Goal: Task Accomplishment & Management: Manage account settings

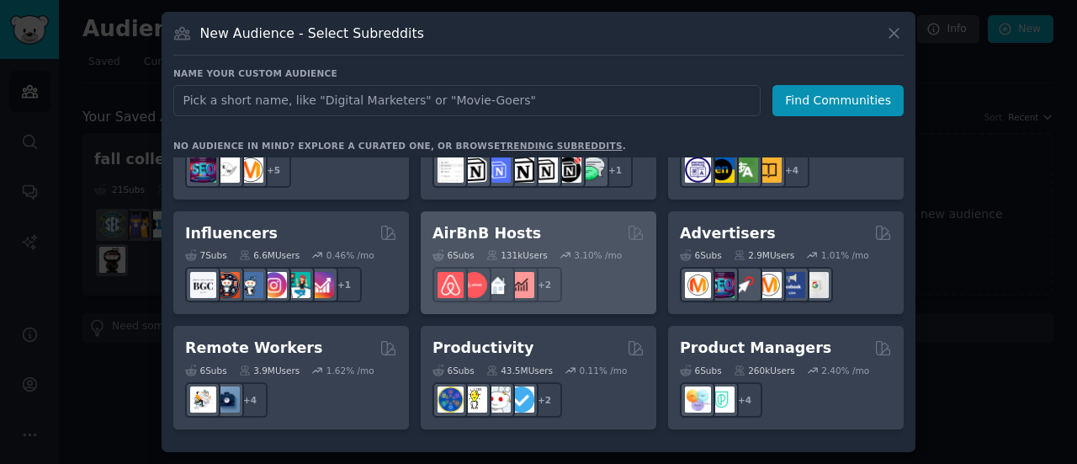
scroll to position [1117, 0]
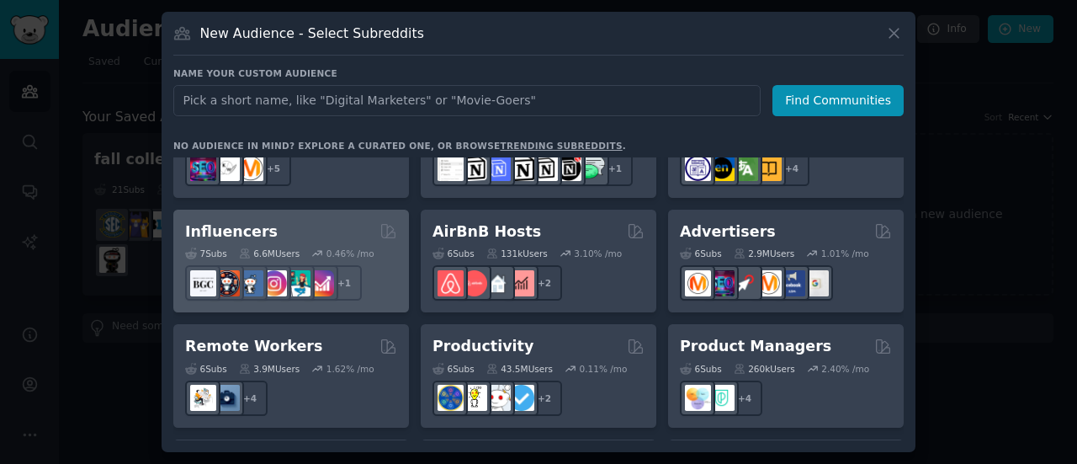
click at [236, 221] on h2 "Influencers" at bounding box center [231, 231] width 93 height 21
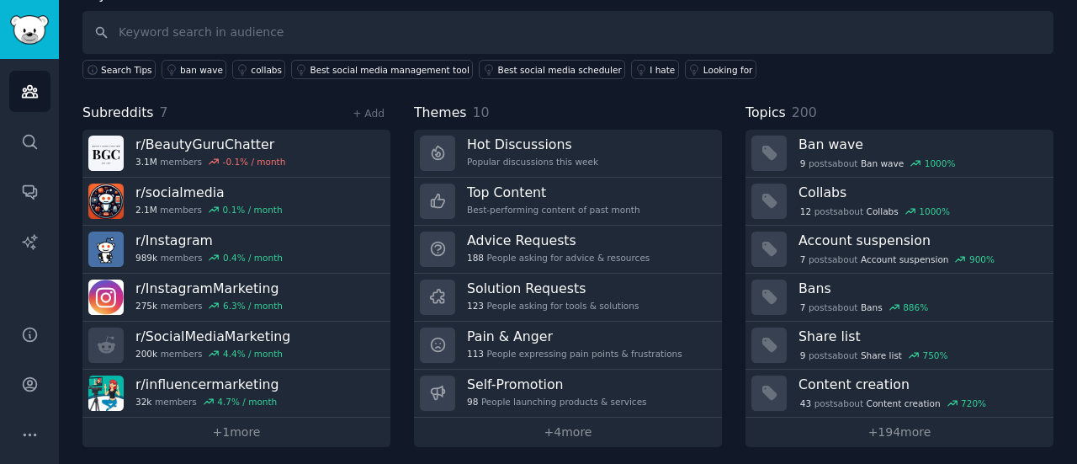
scroll to position [113, 0]
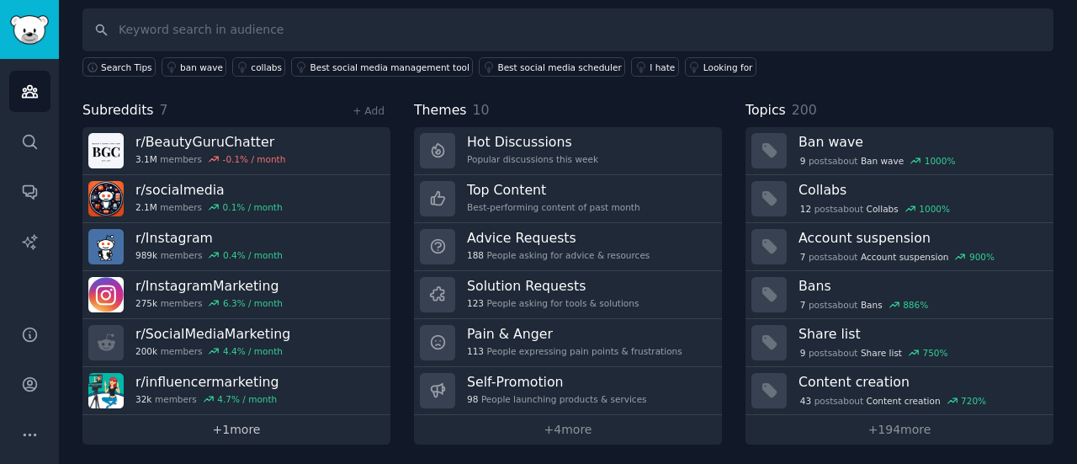
click at [226, 418] on link "+ 1 more" at bounding box center [236, 429] width 308 height 29
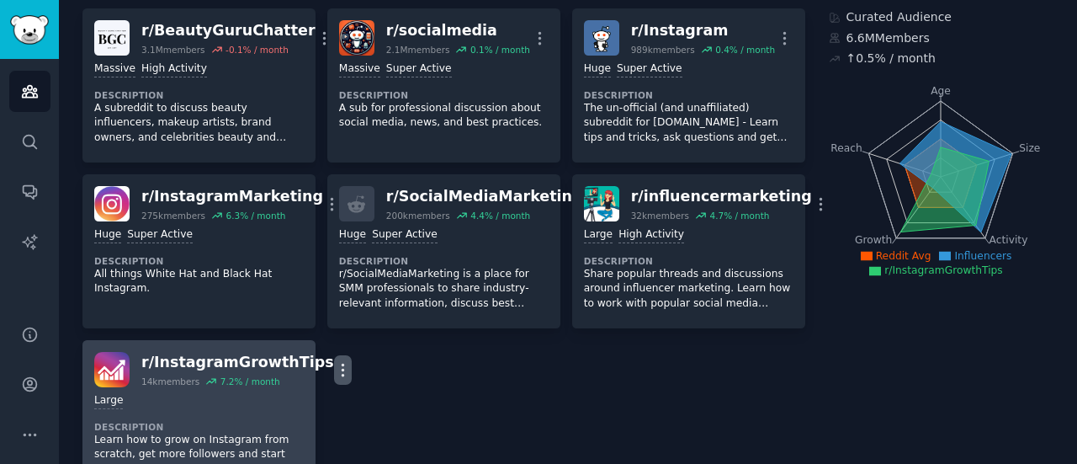
click at [334, 372] on icon "button" at bounding box center [343, 370] width 18 height 18
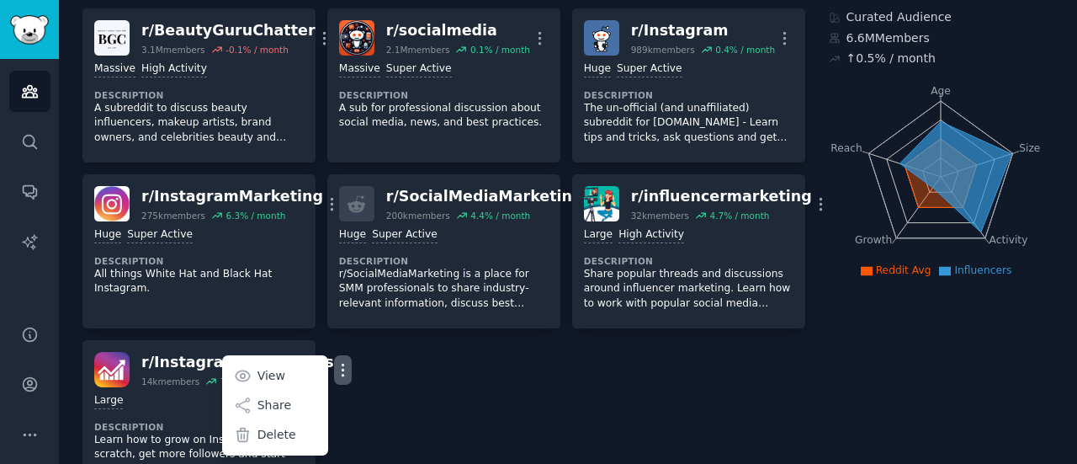
click at [388, 374] on div "r/ BeautyGuruChatter 3.1M members -0.1 % / month More Massive High Activity Des…" at bounding box center [443, 251] width 723 height 486
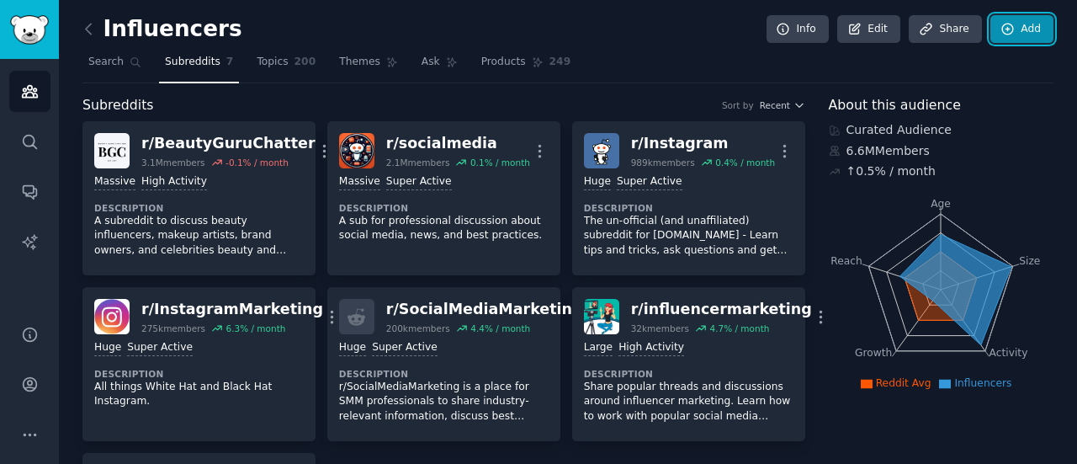
click at [1017, 32] on link "Add" at bounding box center [1021, 29] width 63 height 29
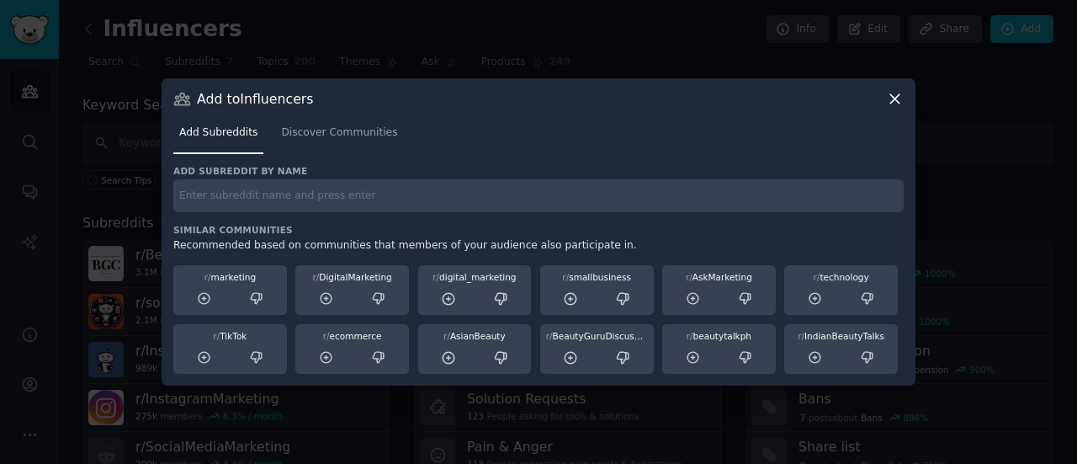
click at [900, 102] on icon at bounding box center [895, 99] width 18 height 18
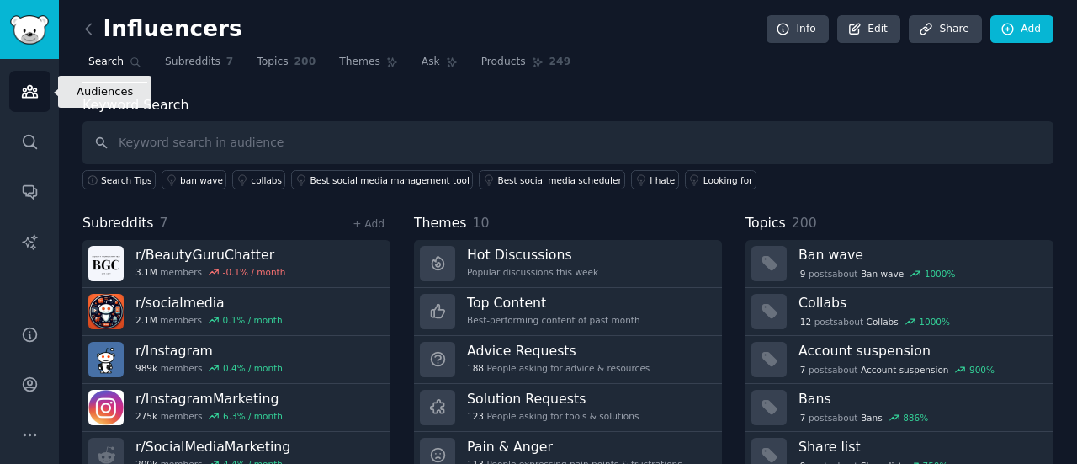
click at [33, 96] on icon "Sidebar" at bounding box center [29, 92] width 15 height 12
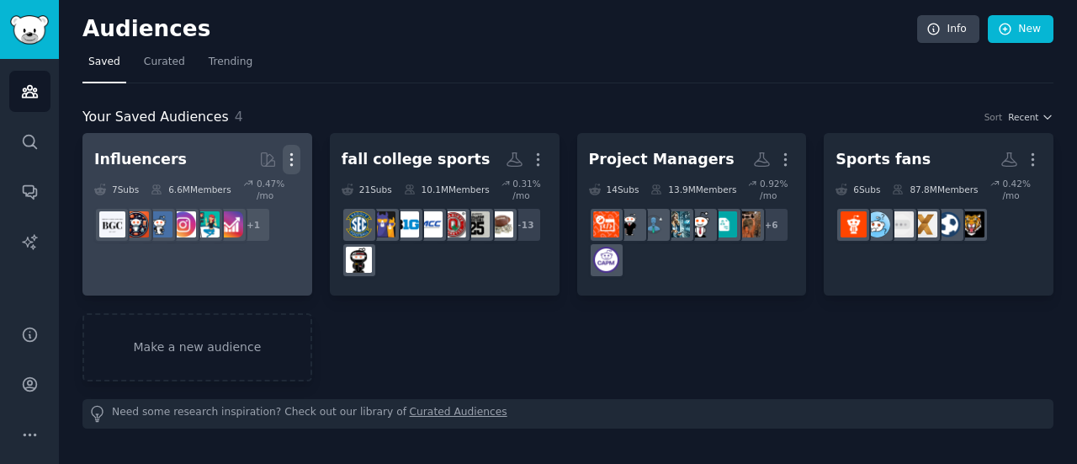
click at [290, 158] on icon "button" at bounding box center [291, 160] width 2 height 12
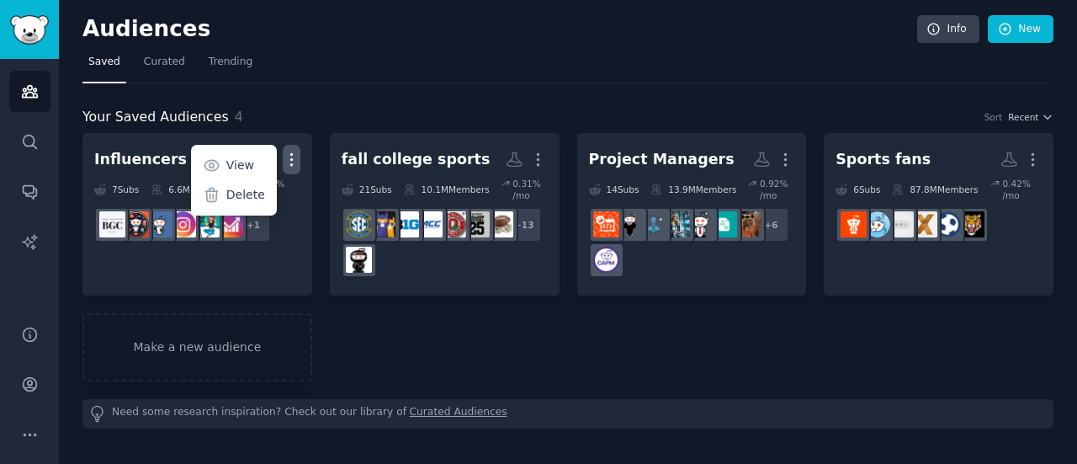
click at [289, 108] on div "Your Saved Audiences 4 Sort Recent" at bounding box center [567, 117] width 971 height 21
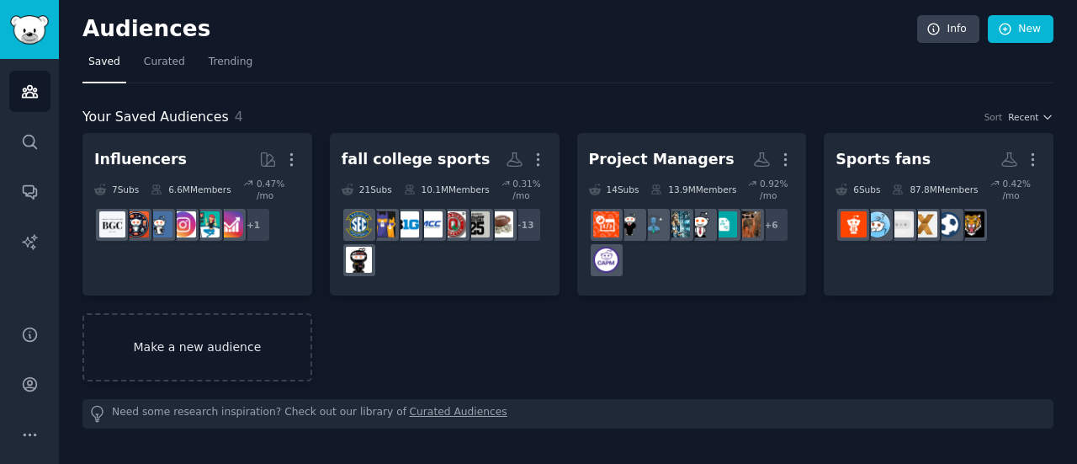
click at [196, 343] on link "Make a new audience" at bounding box center [197, 347] width 230 height 68
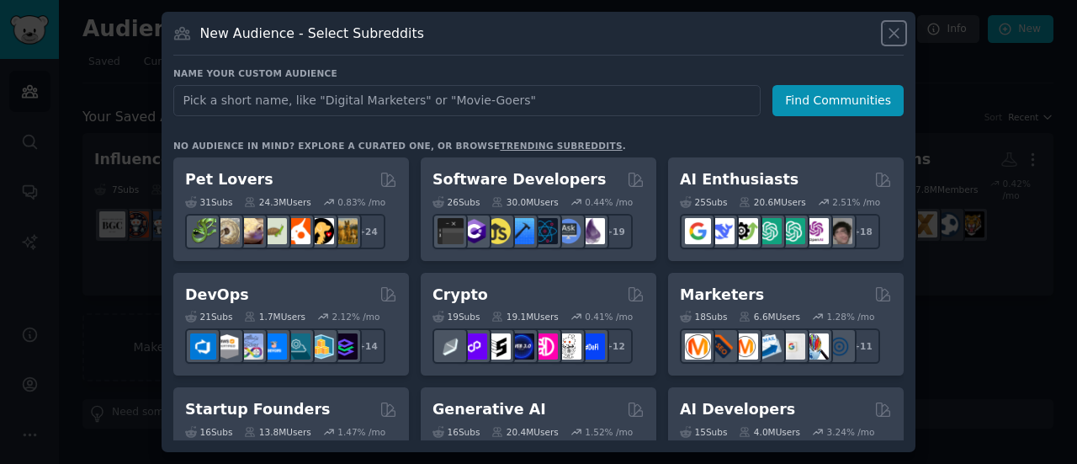
click at [892, 28] on icon at bounding box center [894, 33] width 18 height 18
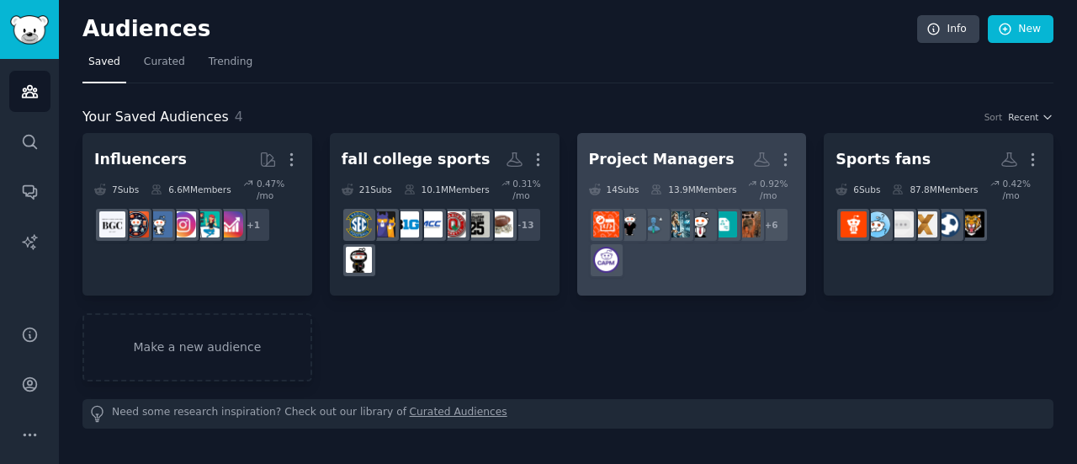
click at [683, 157] on div "Project Managers" at bounding box center [662, 159] width 146 height 21
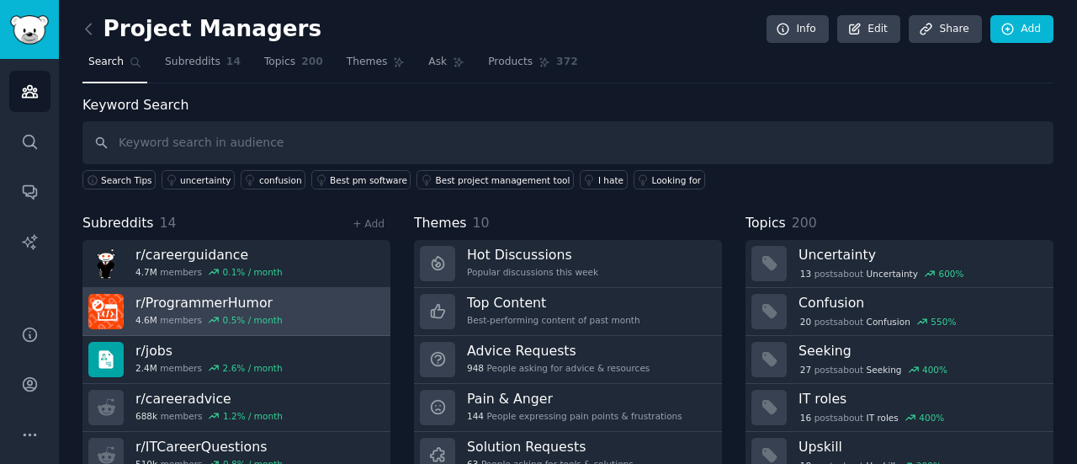
scroll to position [113, 0]
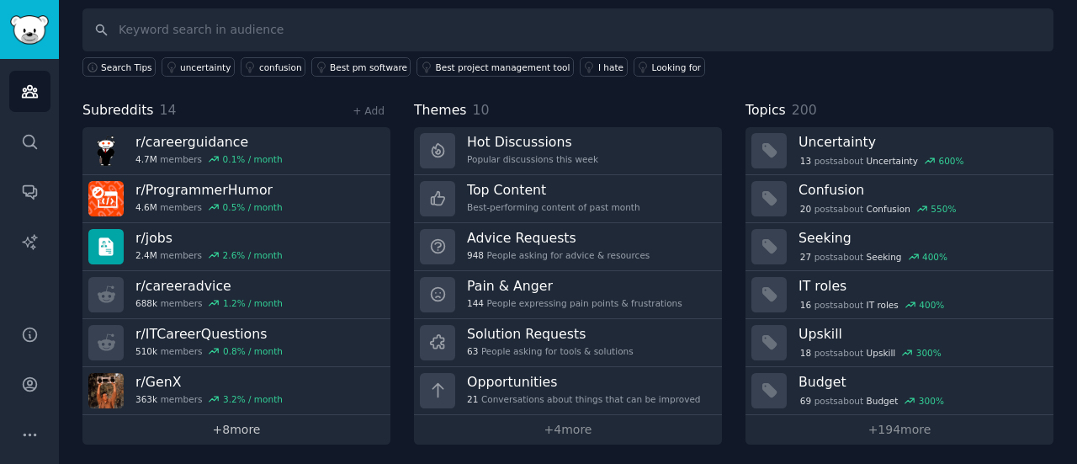
click at [241, 422] on link "+ 8 more" at bounding box center [236, 429] width 308 height 29
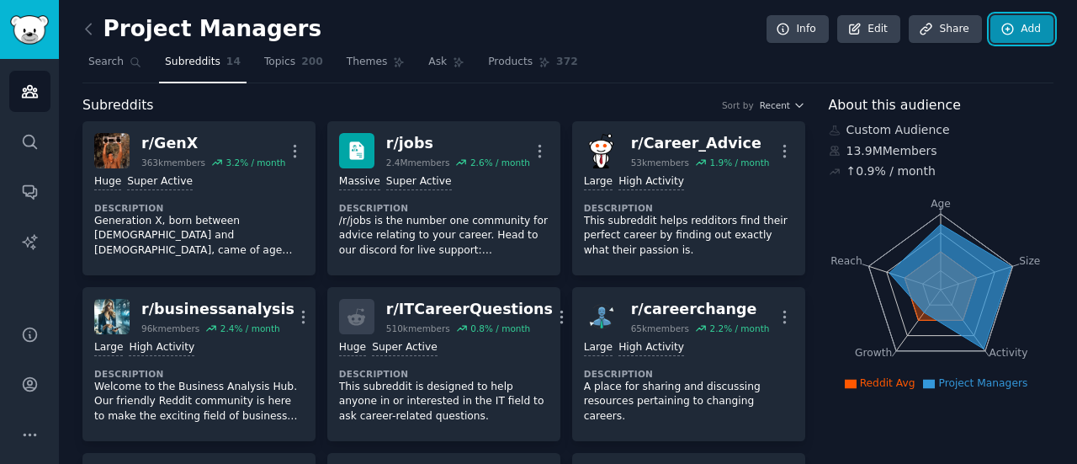
click at [1023, 29] on link "Add" at bounding box center [1021, 29] width 63 height 29
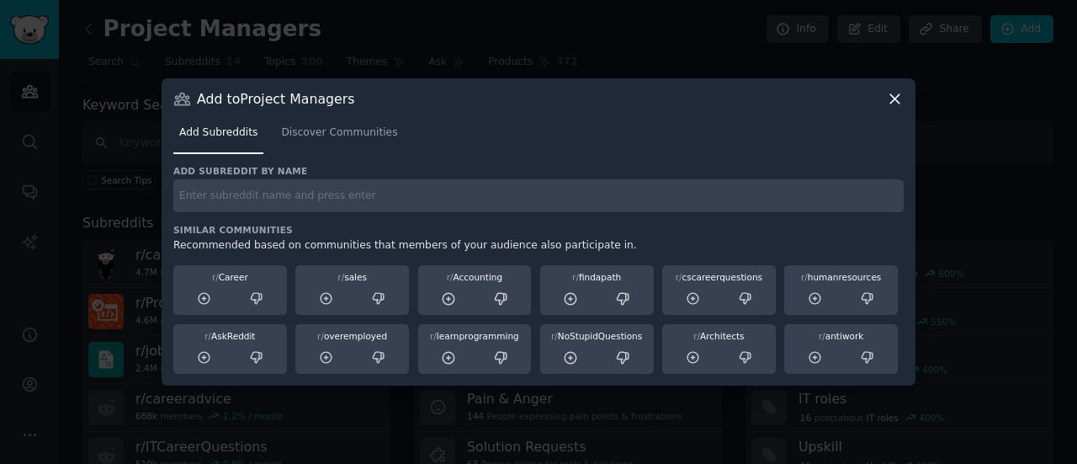
click at [406, 197] on input "text" at bounding box center [538, 195] width 730 height 33
type input "consulting"
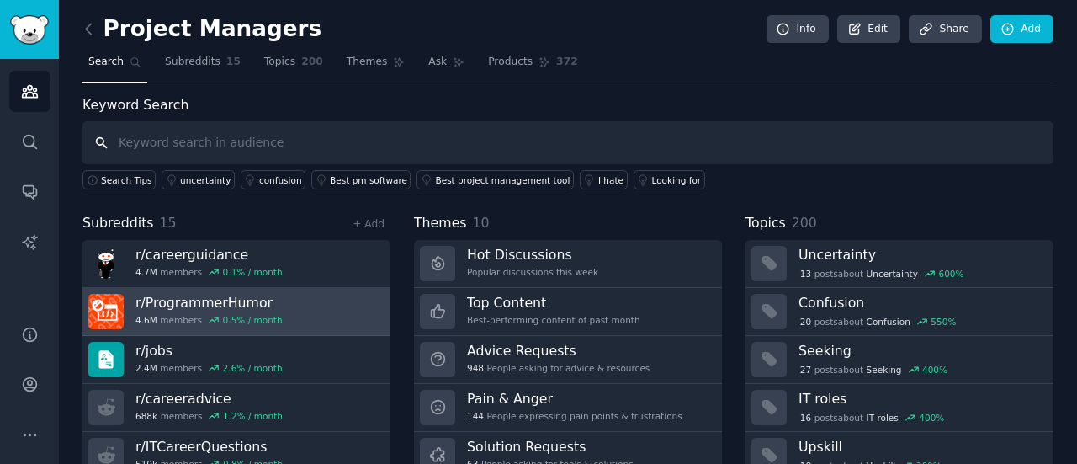
scroll to position [113, 0]
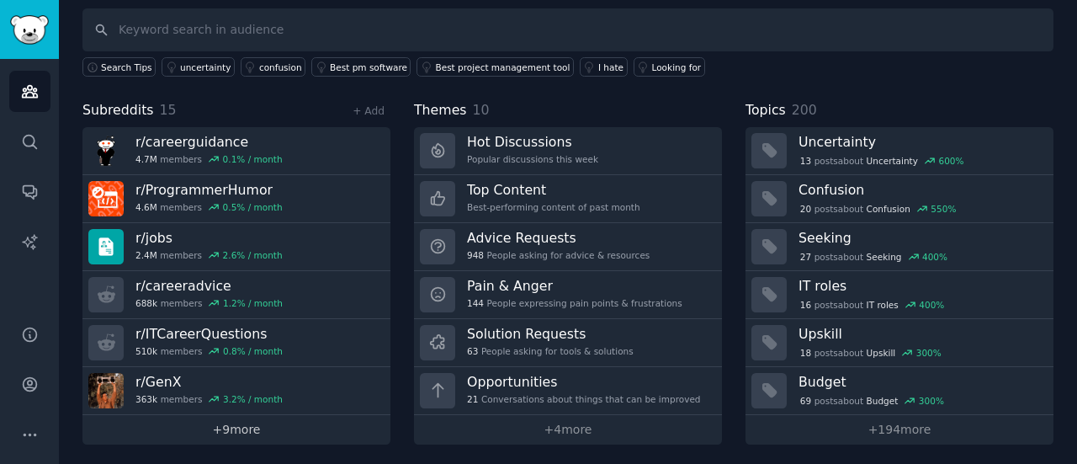
click at [241, 422] on link "+ 9 more" at bounding box center [236, 429] width 308 height 29
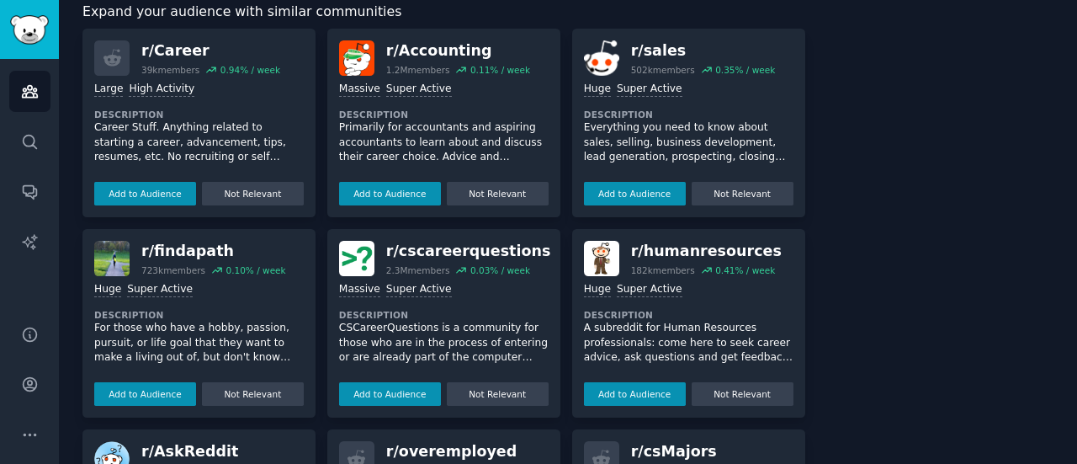
scroll to position [961, 0]
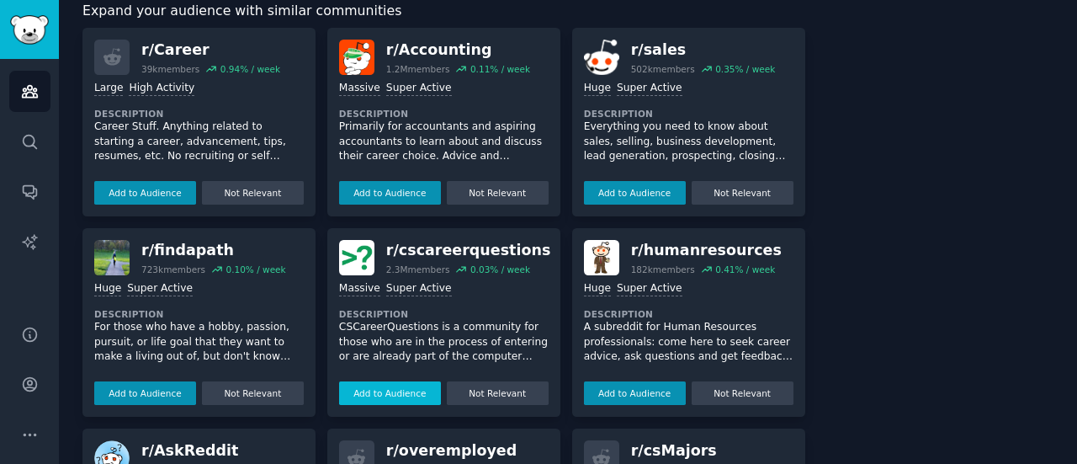
click at [373, 381] on button "Add to Audience" at bounding box center [390, 393] width 102 height 24
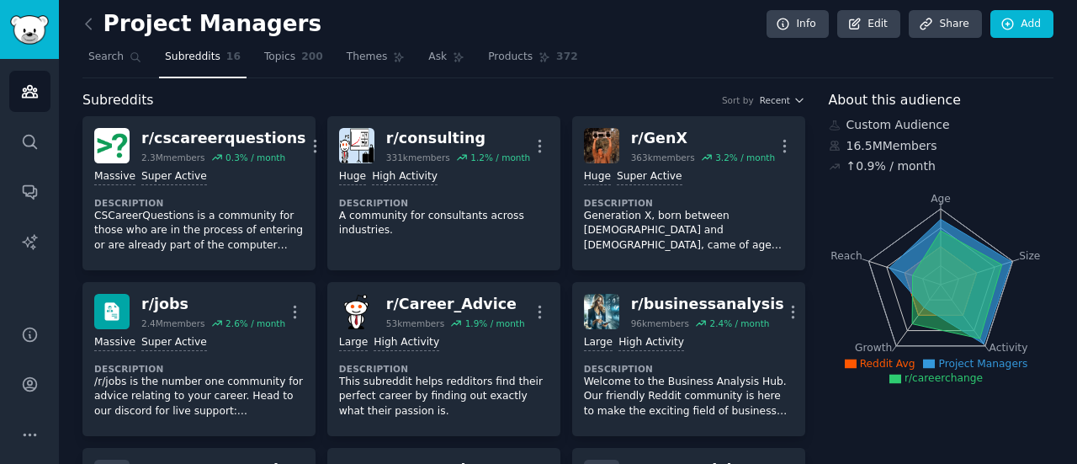
scroll to position [4, 0]
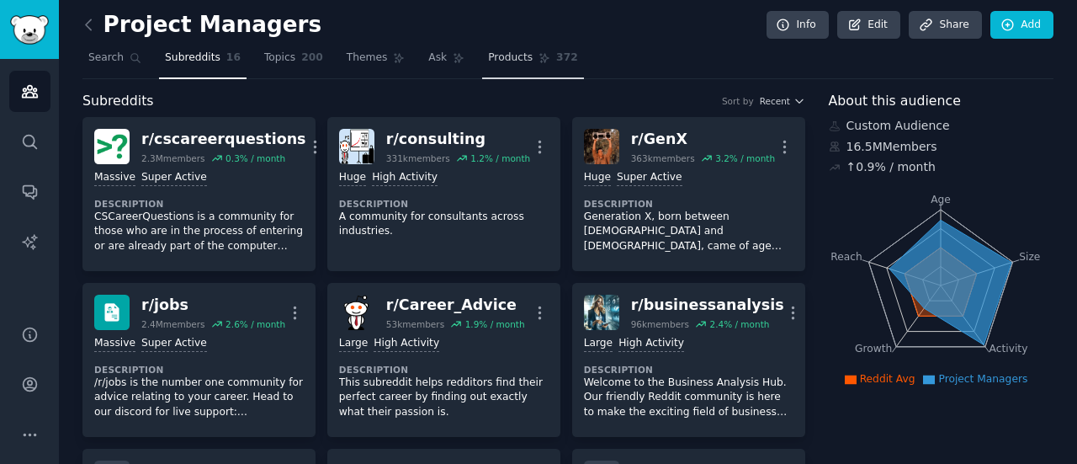
click at [488, 57] on span "Products" at bounding box center [510, 57] width 45 height 15
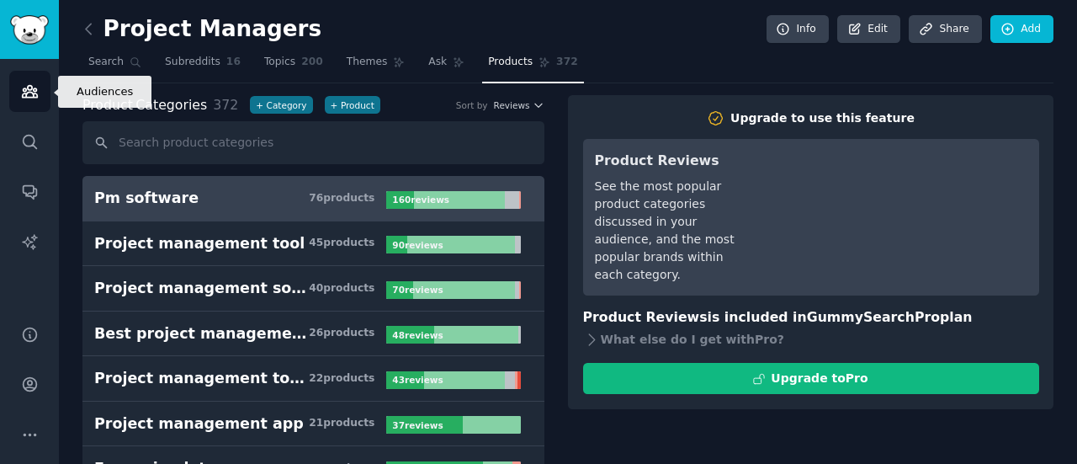
click at [22, 98] on icon "Sidebar" at bounding box center [29, 92] width 15 height 12
